Goal: Transaction & Acquisition: Obtain resource

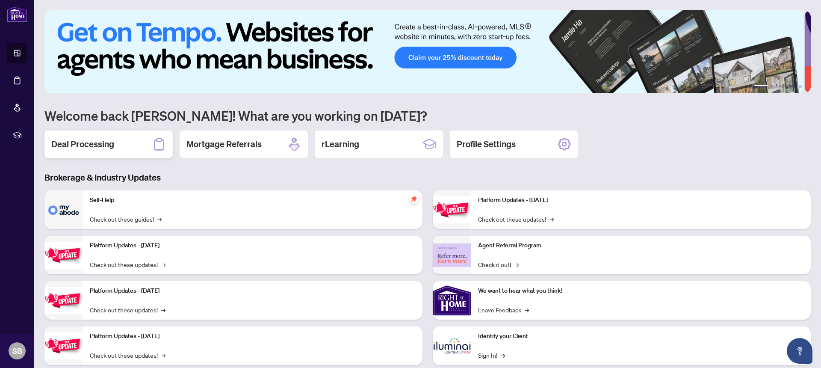
click at [89, 148] on h2 "Deal Processing" at bounding box center [82, 144] width 63 height 12
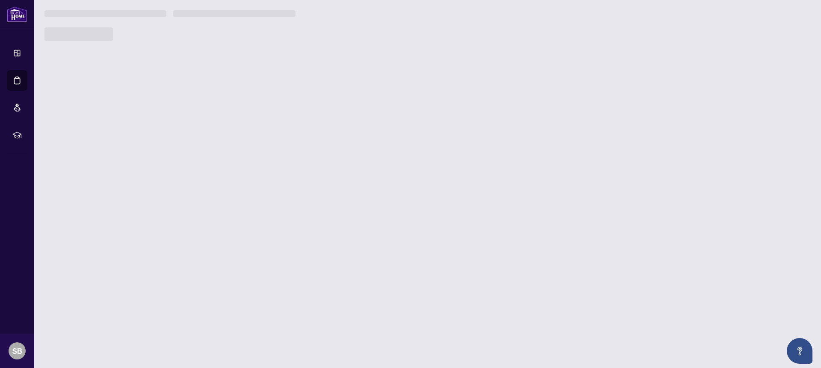
click at [89, 148] on main "1 2 3 4 5 6 Welcome back [PERSON_NAME]! What are you working on [DATE]? Deal Pr…" at bounding box center [427, 184] width 787 height 368
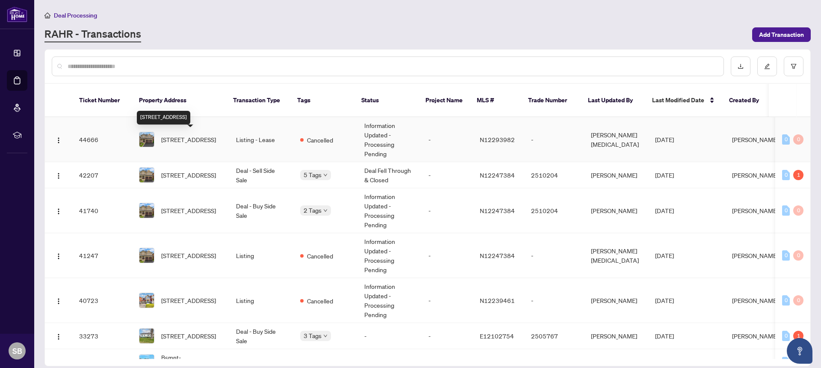
click at [180, 142] on span "[STREET_ADDRESS]" at bounding box center [188, 139] width 55 height 9
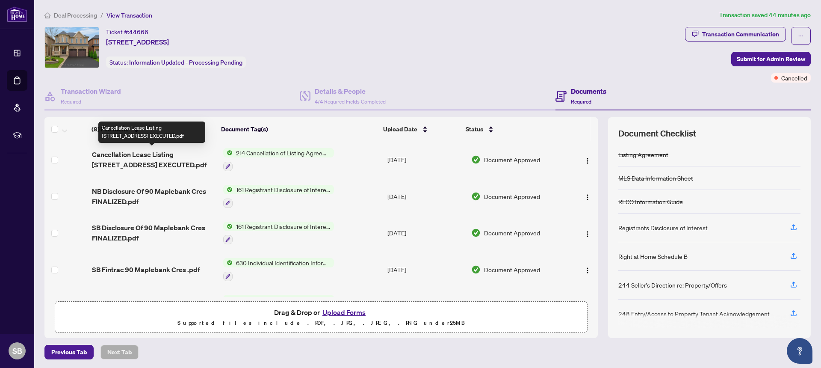
click at [148, 156] on span "Cancellation Lease Listing [STREET_ADDRESS] EXECUTED.pdf" at bounding box center [154, 159] width 124 height 21
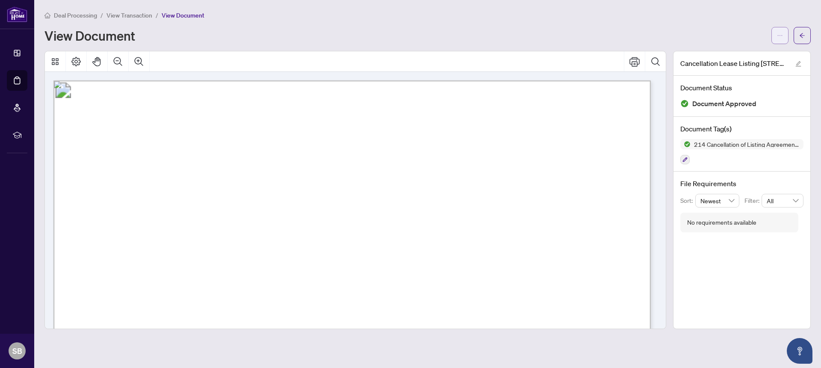
click at [780, 36] on icon "ellipsis" at bounding box center [780, 35] width 6 height 6
click at [733, 56] on span "Download" at bounding box center [749, 53] width 65 height 9
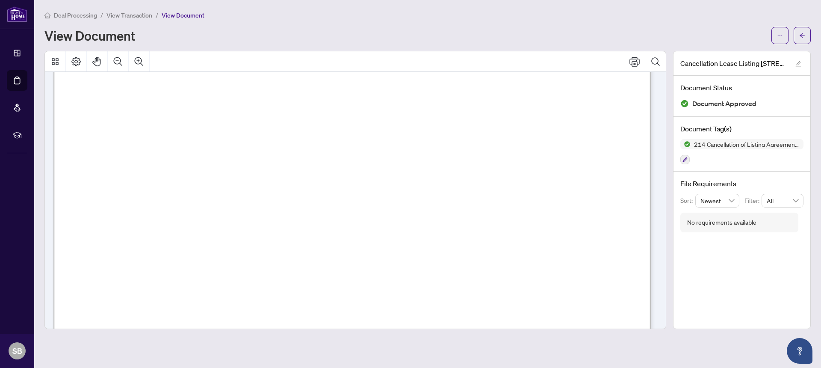
scroll to position [120, 0]
click at [783, 36] on button "button" at bounding box center [779, 35] width 17 height 17
click at [738, 56] on span "Download" at bounding box center [749, 53] width 65 height 9
